Goal: Task Accomplishment & Management: Complete application form

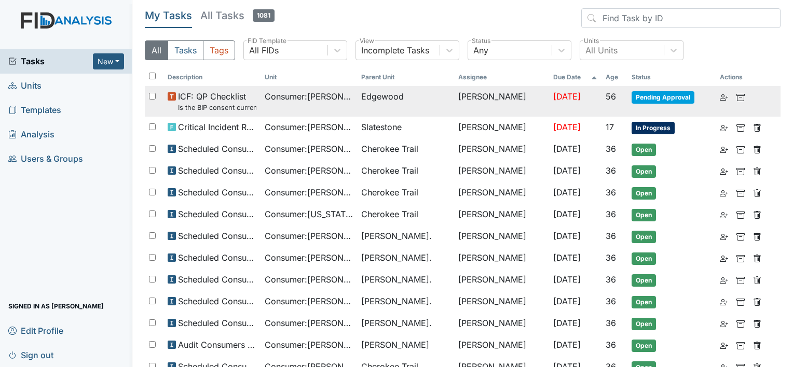
click at [345, 100] on span "Consumer : Williams, Alma" at bounding box center [309, 96] width 89 height 12
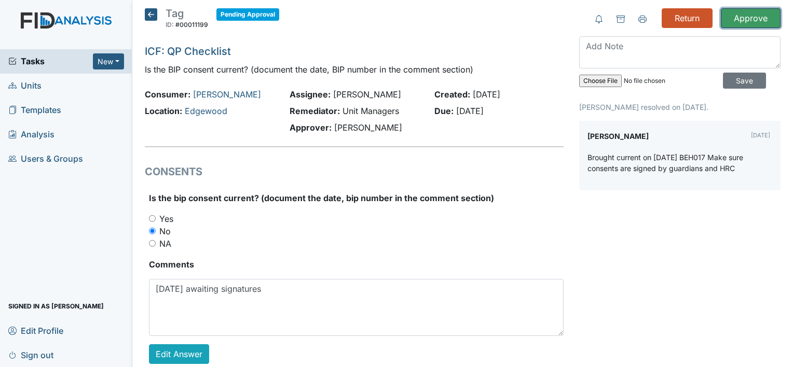
click at [742, 17] on input "Approve" at bounding box center [751, 18] width 60 height 20
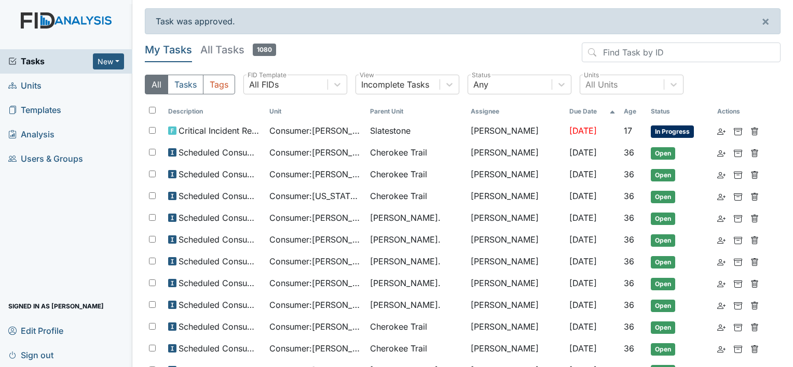
click at [36, 81] on span "Units" at bounding box center [24, 86] width 33 height 16
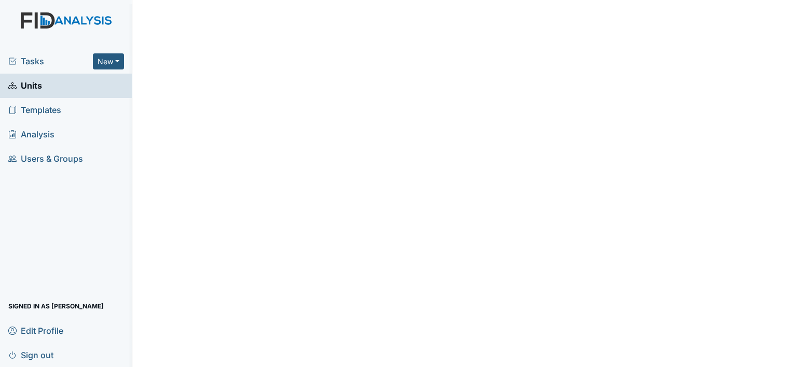
click at [43, 63] on span "Tasks" at bounding box center [50, 61] width 85 height 12
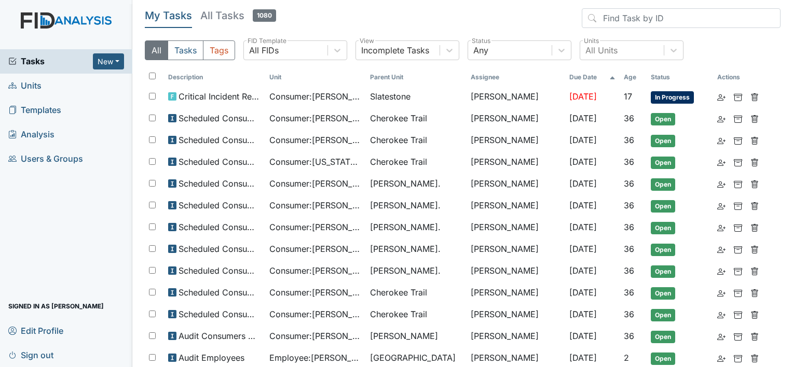
click at [54, 20] on img at bounding box center [66, 30] width 132 height 37
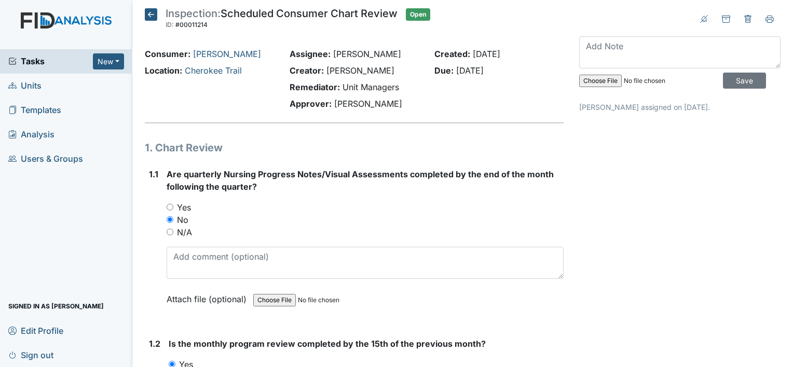
scroll to position [2179, 0]
